Goal: Find specific page/section: Find specific page/section

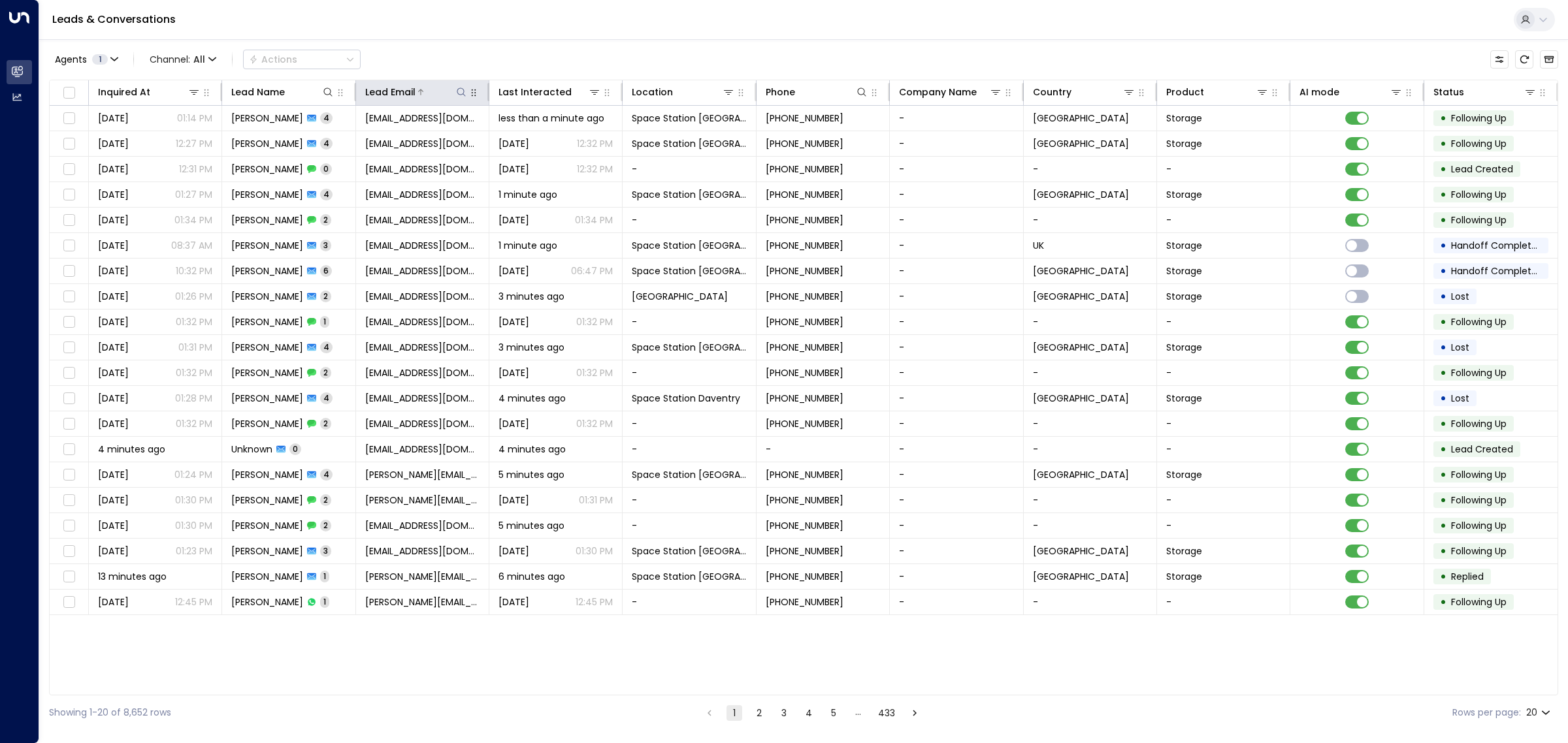
click at [462, 92] on icon at bounding box center [461, 92] width 10 height 10
click at [448, 132] on input "text" at bounding box center [461, 140] width 180 height 24
click at [469, 57] on div "Agents 1 Channel: All Actions" at bounding box center [803, 59] width 1509 height 27
click at [327, 89] on icon at bounding box center [327, 92] width 10 height 10
click at [298, 135] on input "text" at bounding box center [327, 140] width 180 height 24
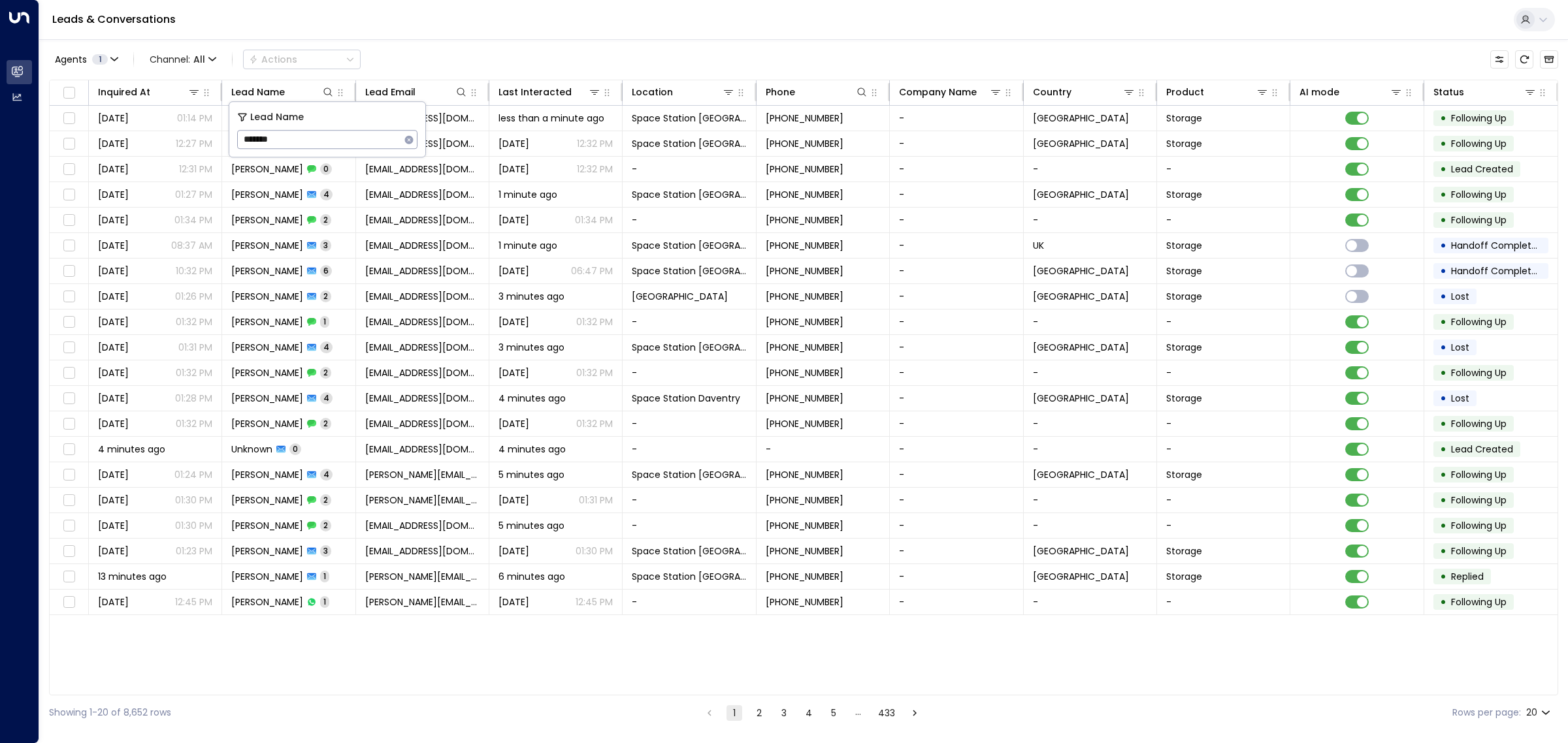
type input "*******"
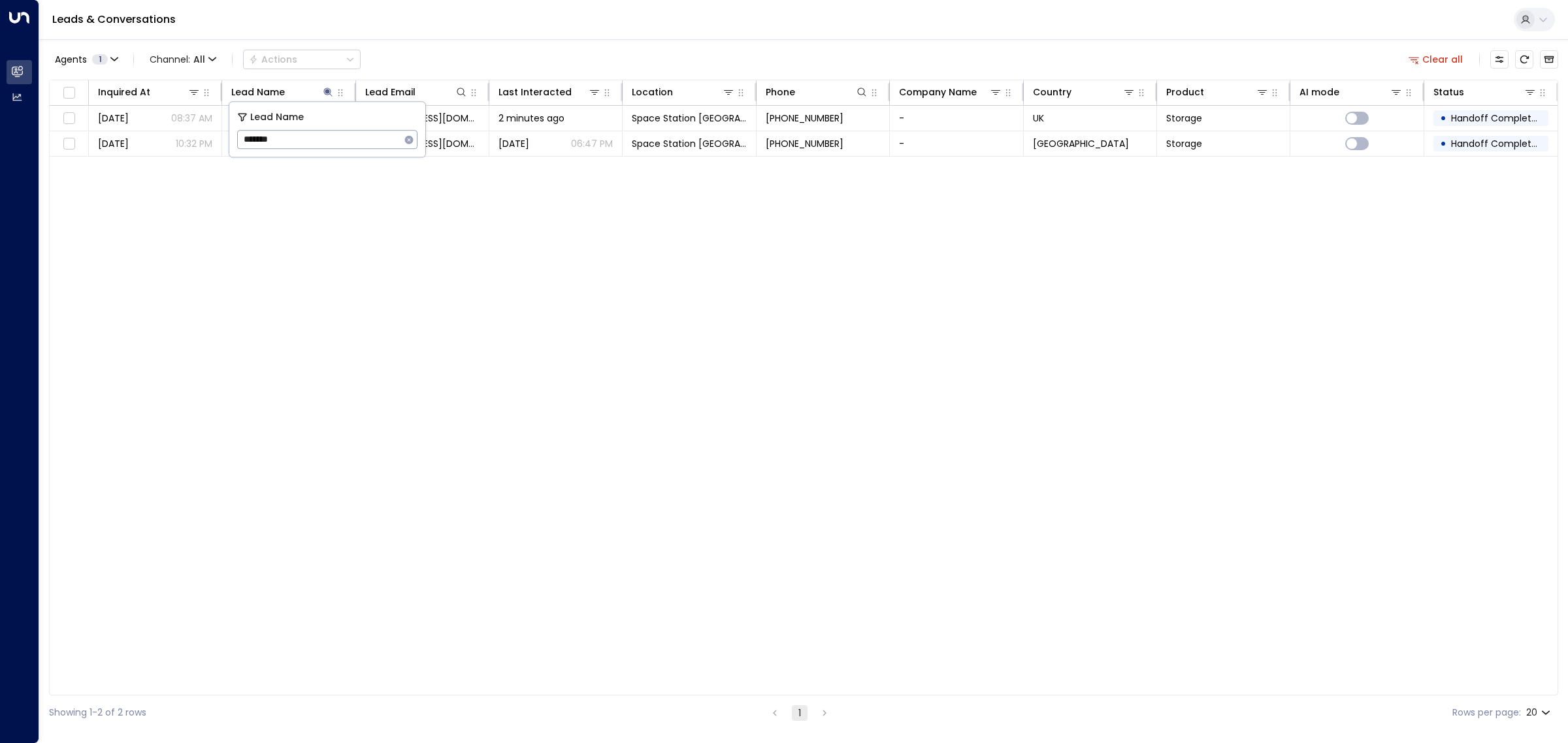
click at [378, 264] on div "Inquired At Lead Name Lead Email Last Interacted Location Phone Company Name Co…" at bounding box center [803, 387] width 1509 height 616
